Goal: Navigation & Orientation: Find specific page/section

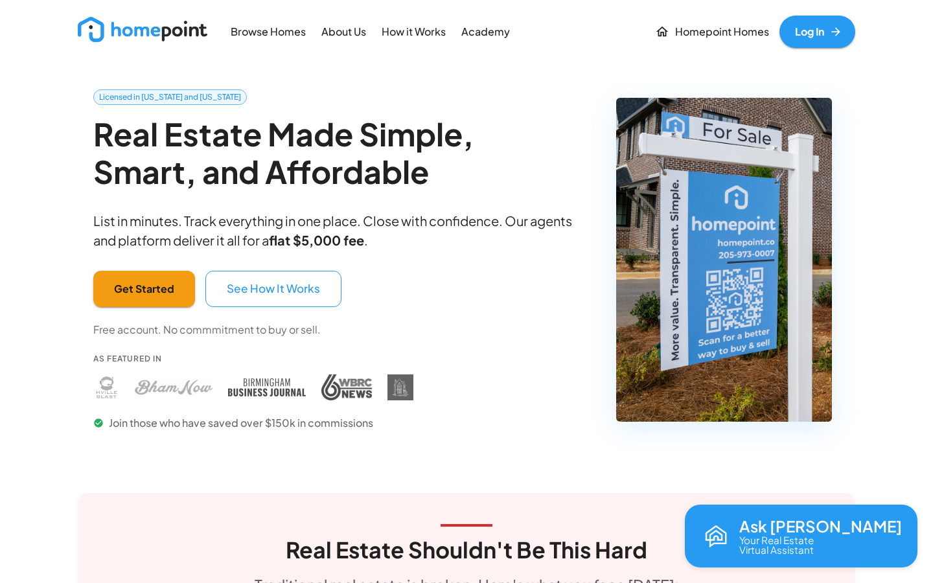
click at [806, 31] on link "Log In" at bounding box center [817, 32] width 76 height 32
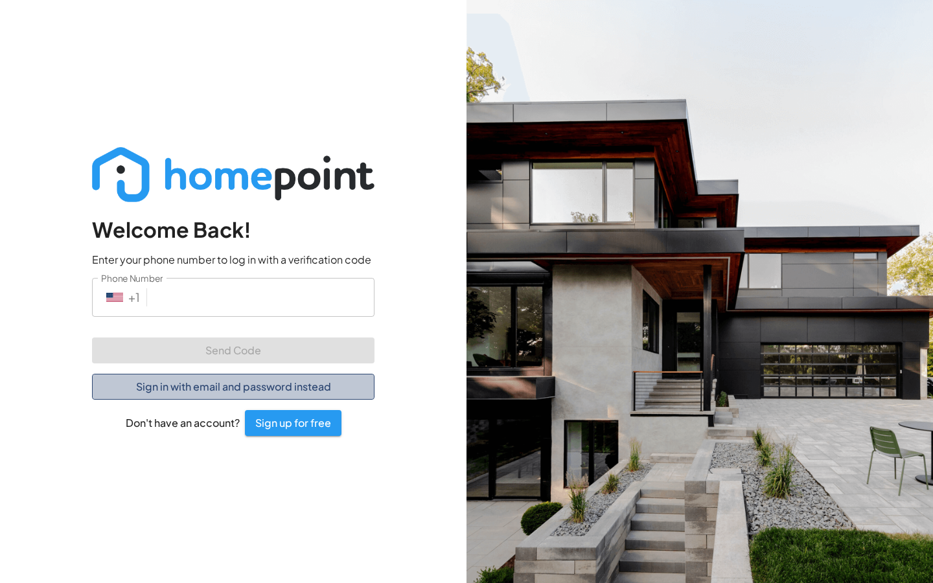
click at [262, 384] on button "Sign in with email and password instead" at bounding box center [233, 387] width 282 height 26
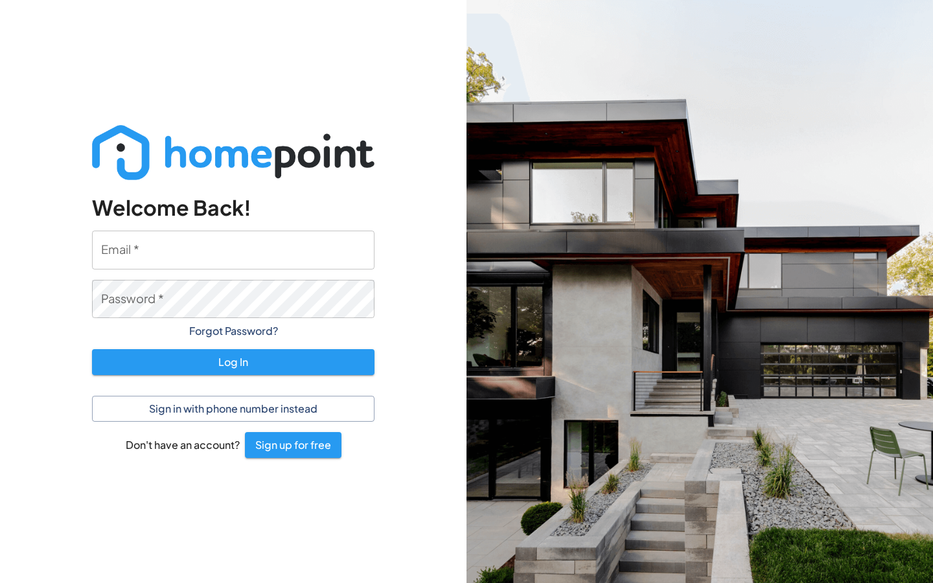
click at [193, 264] on input "Email   *" at bounding box center [233, 250] width 282 height 38
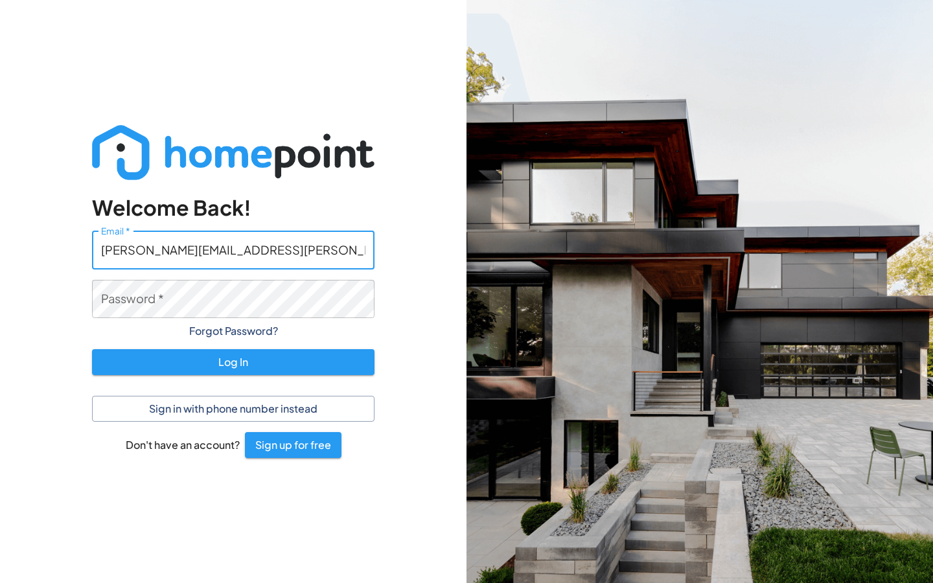
type input "[PERSON_NAME][EMAIL_ADDRESS][PERSON_NAME][DOMAIN_NAME]"
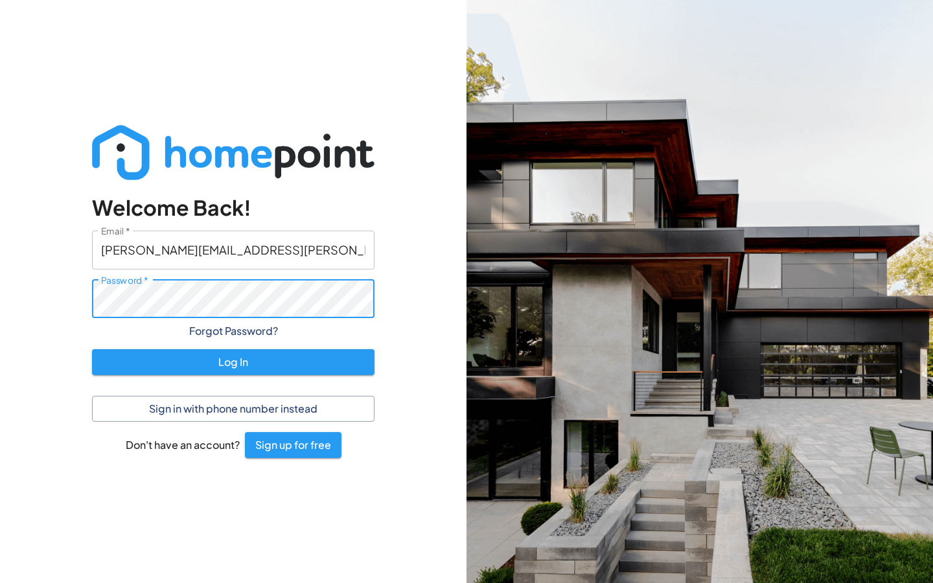
click at [233, 361] on button "Log In" at bounding box center [233, 362] width 282 height 26
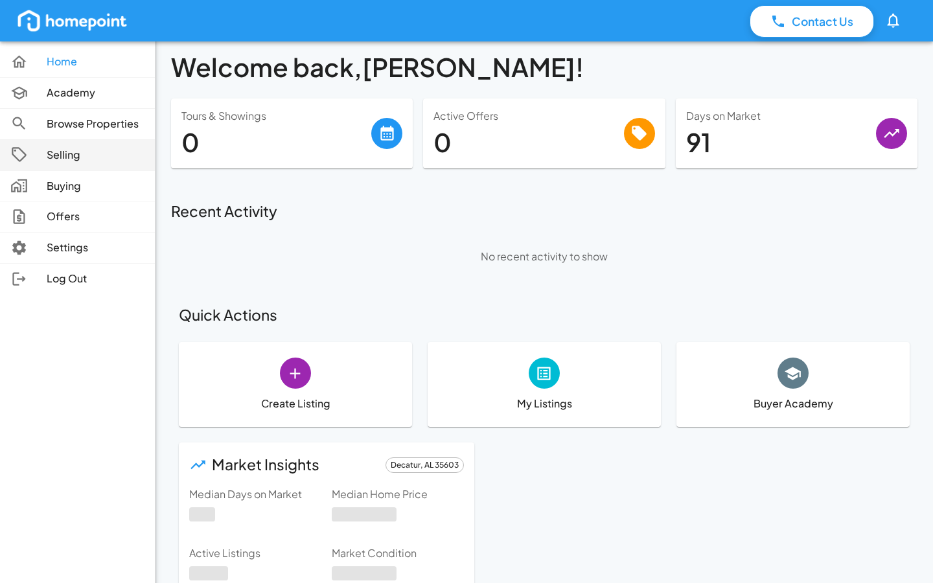
click at [53, 155] on p "Selling" at bounding box center [96, 155] width 98 height 15
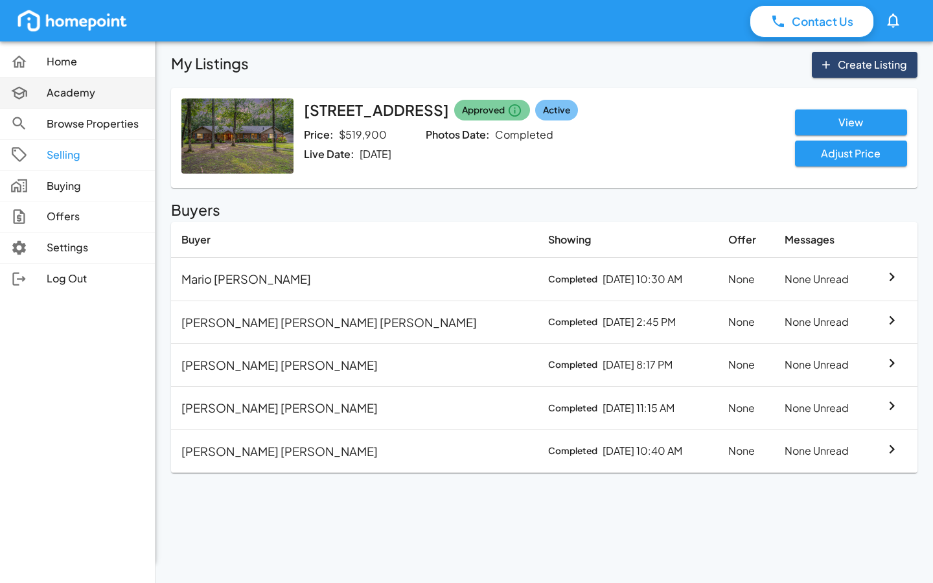
click at [60, 91] on p "Academy" at bounding box center [96, 92] width 98 height 15
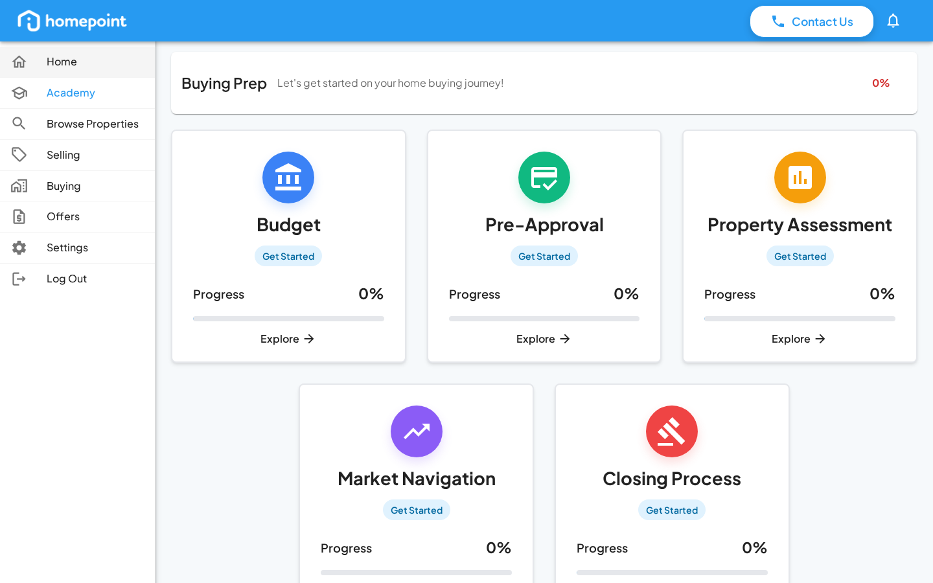
click at [65, 60] on p "Home" at bounding box center [96, 61] width 98 height 15
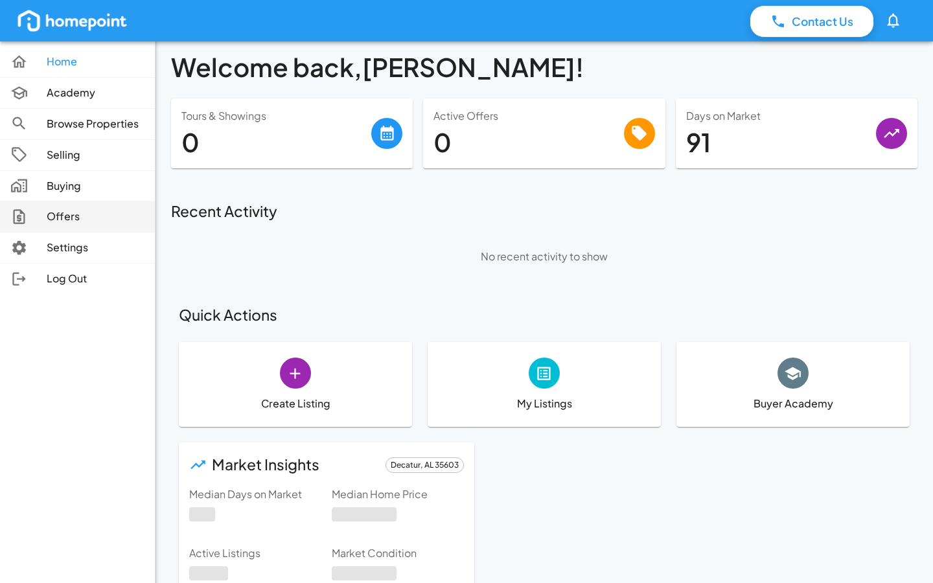
click at [80, 211] on p "Offers" at bounding box center [96, 216] width 98 height 15
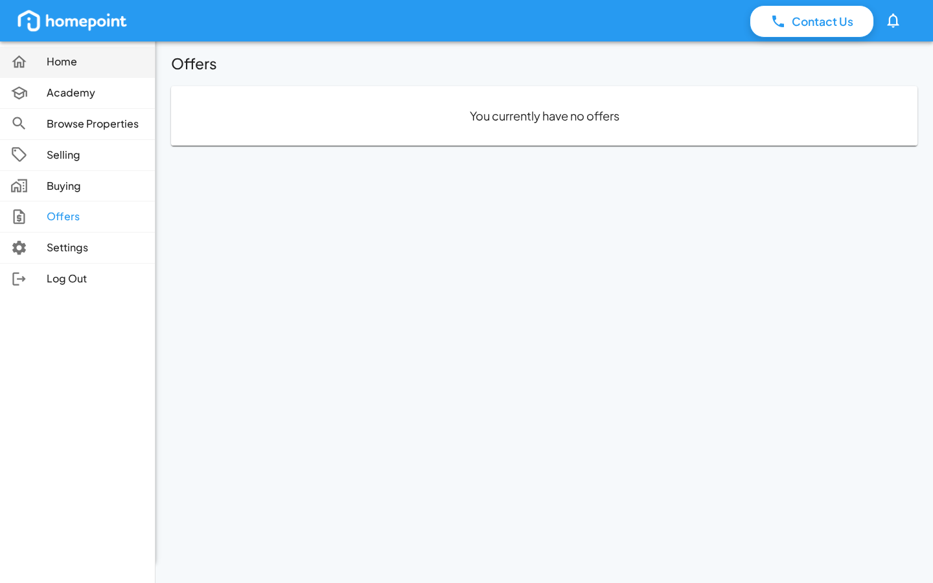
click at [91, 60] on p "Home" at bounding box center [96, 61] width 98 height 15
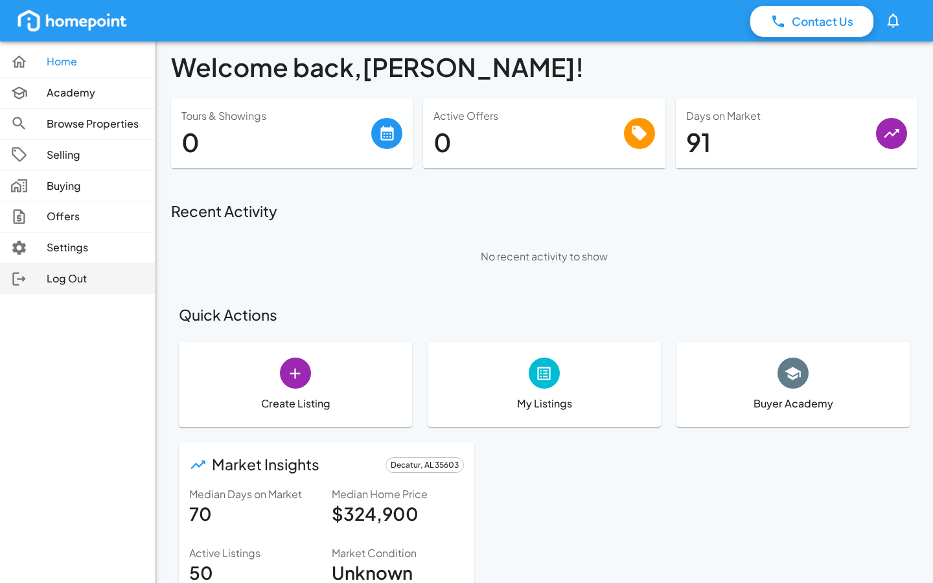
click at [30, 276] on div at bounding box center [28, 278] width 36 height 17
